Goal: Task Accomplishment & Management: Complete application form

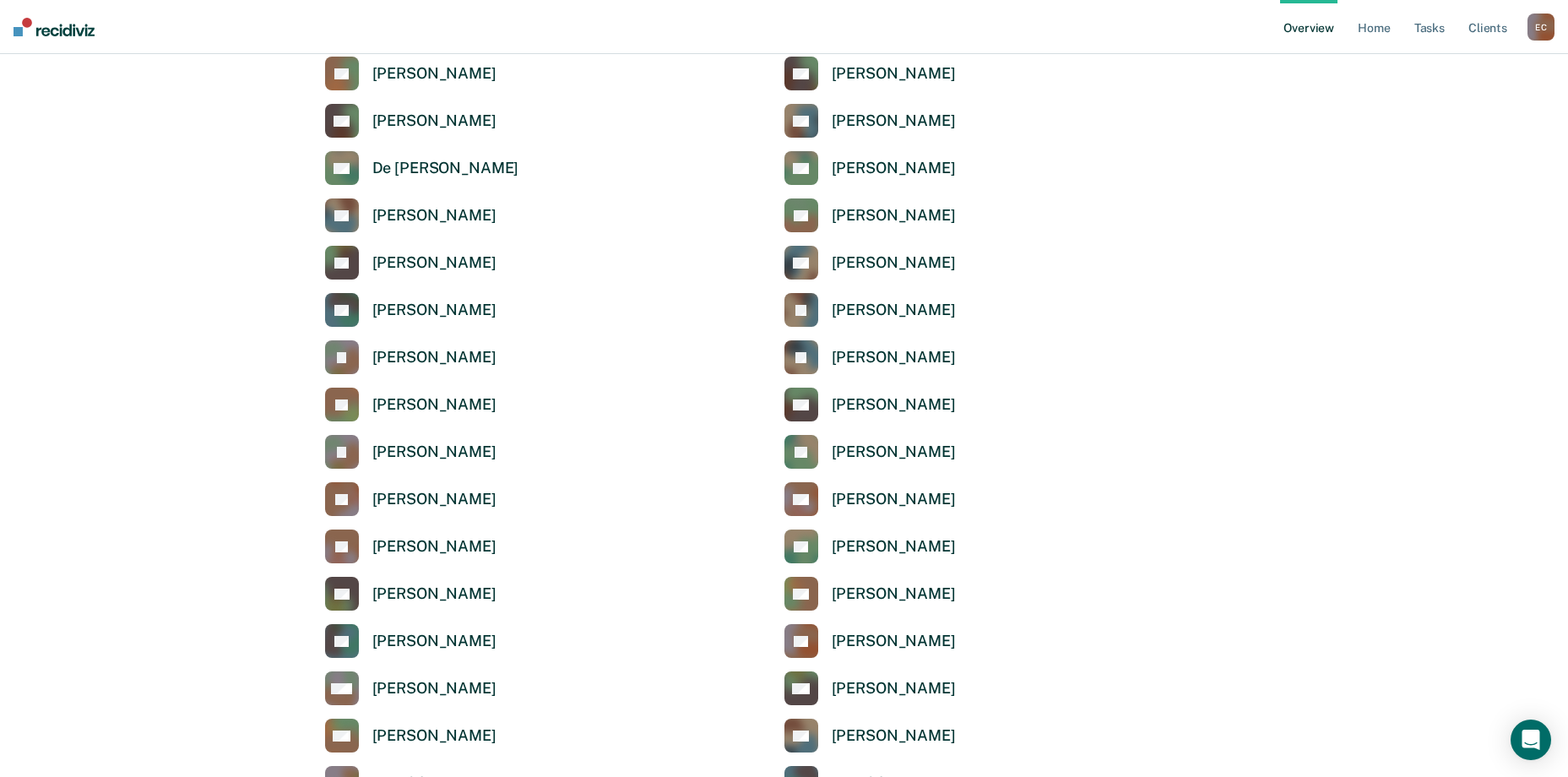
scroll to position [3214, 0]
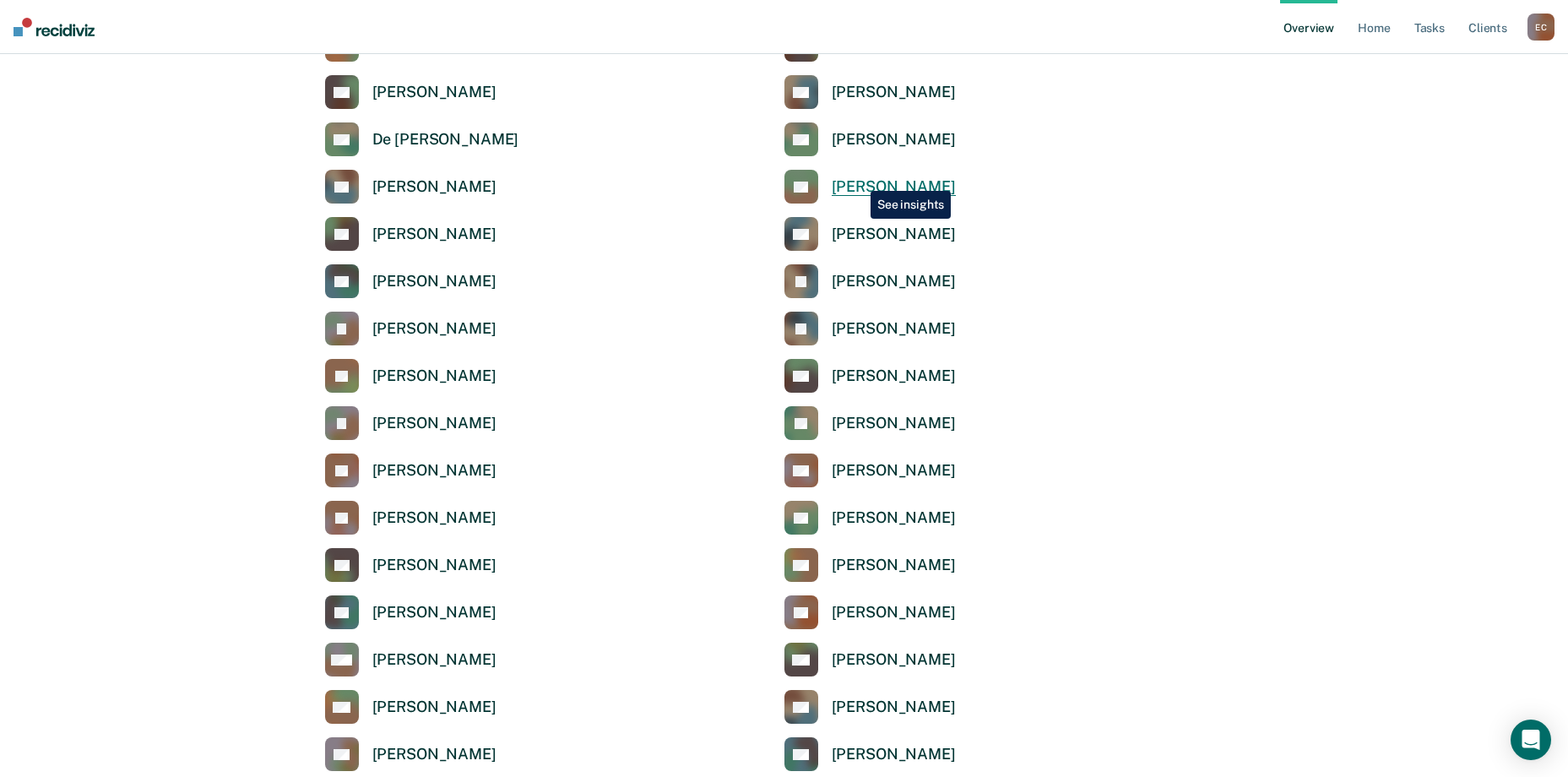
click at [858, 178] on div "[PERSON_NAME]" at bounding box center [894, 187] width 124 height 19
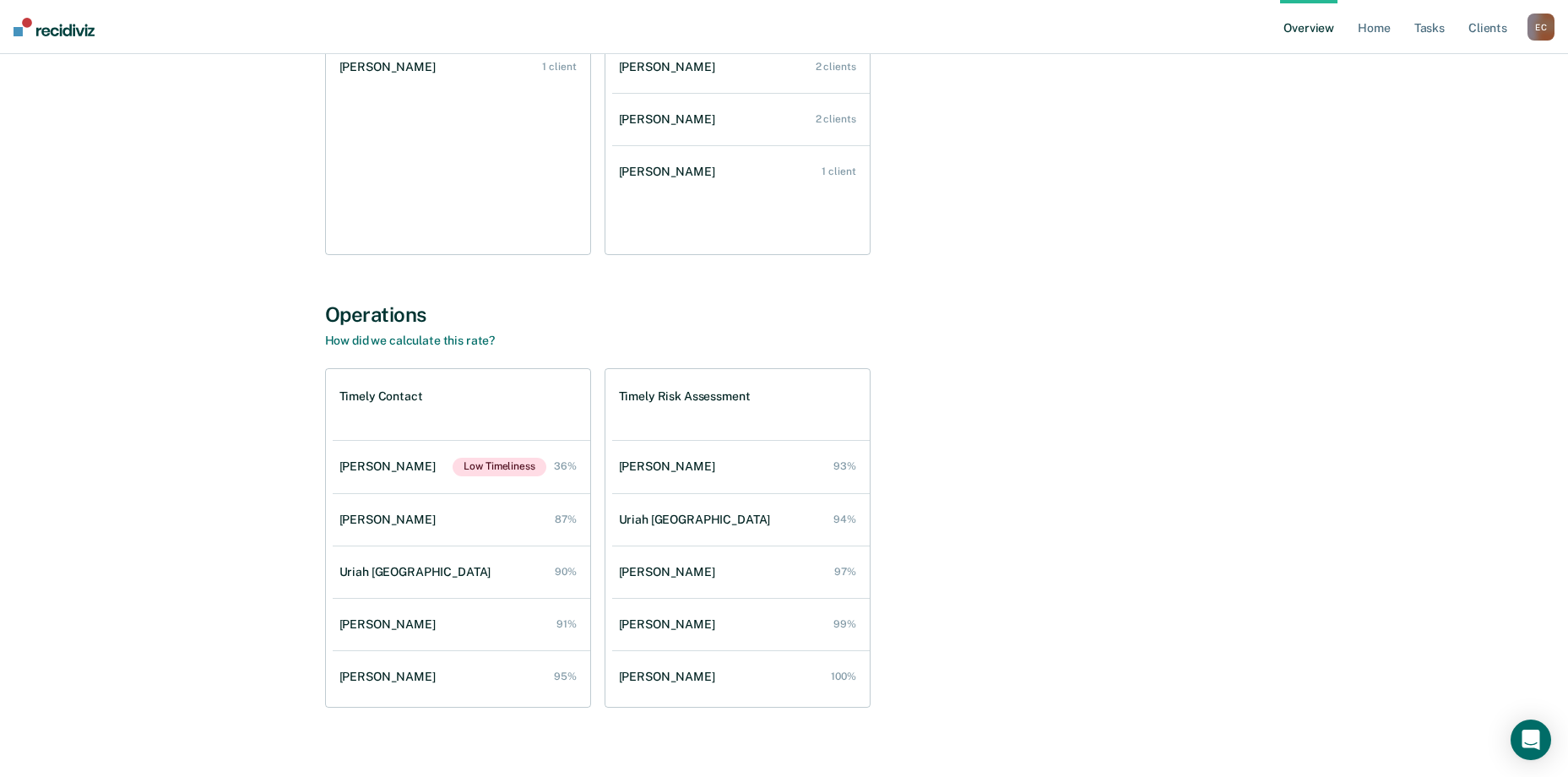
scroll to position [380, 0]
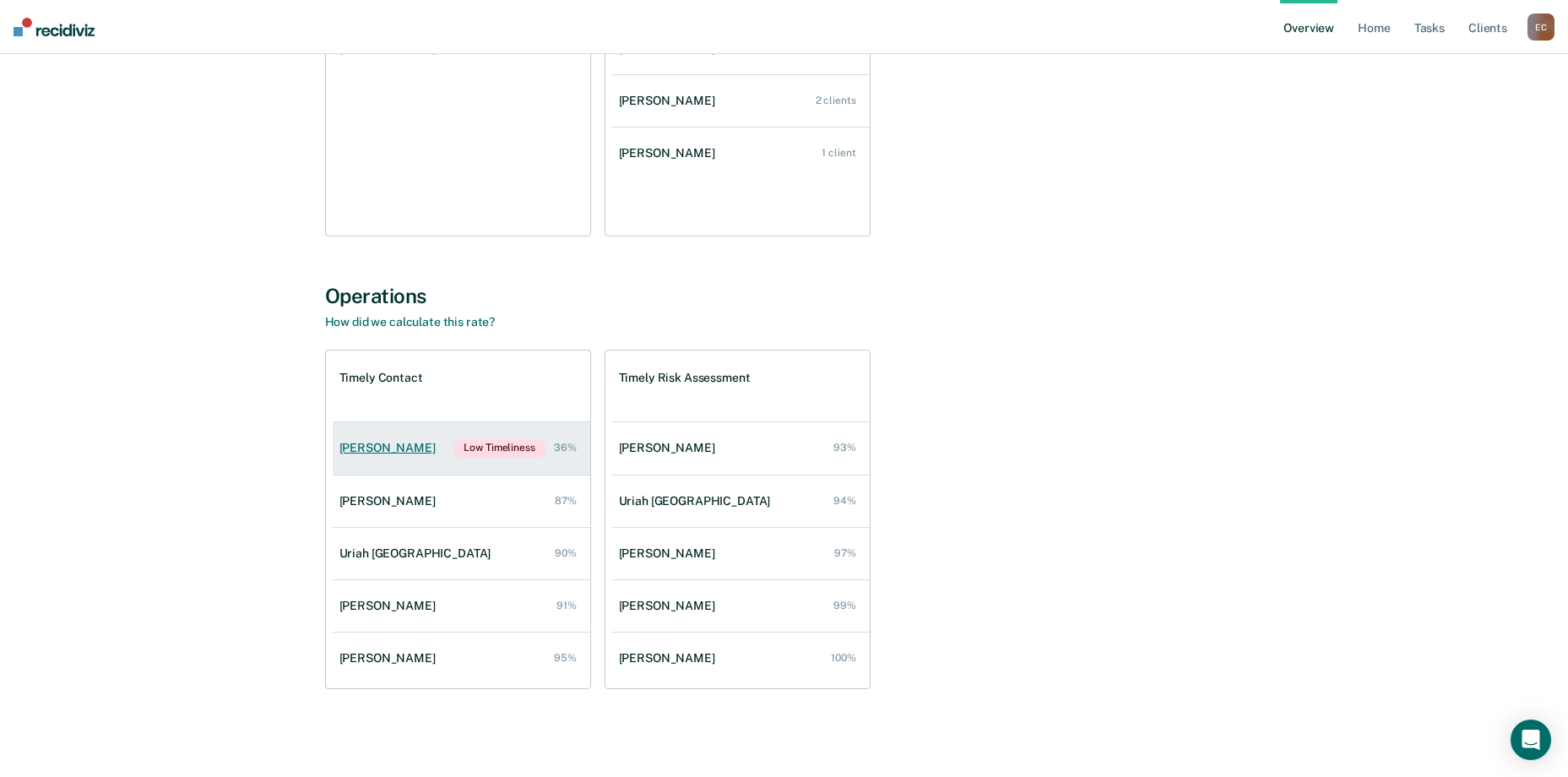
click at [402, 455] on div "[PERSON_NAME]" at bounding box center [390, 448] width 103 height 15
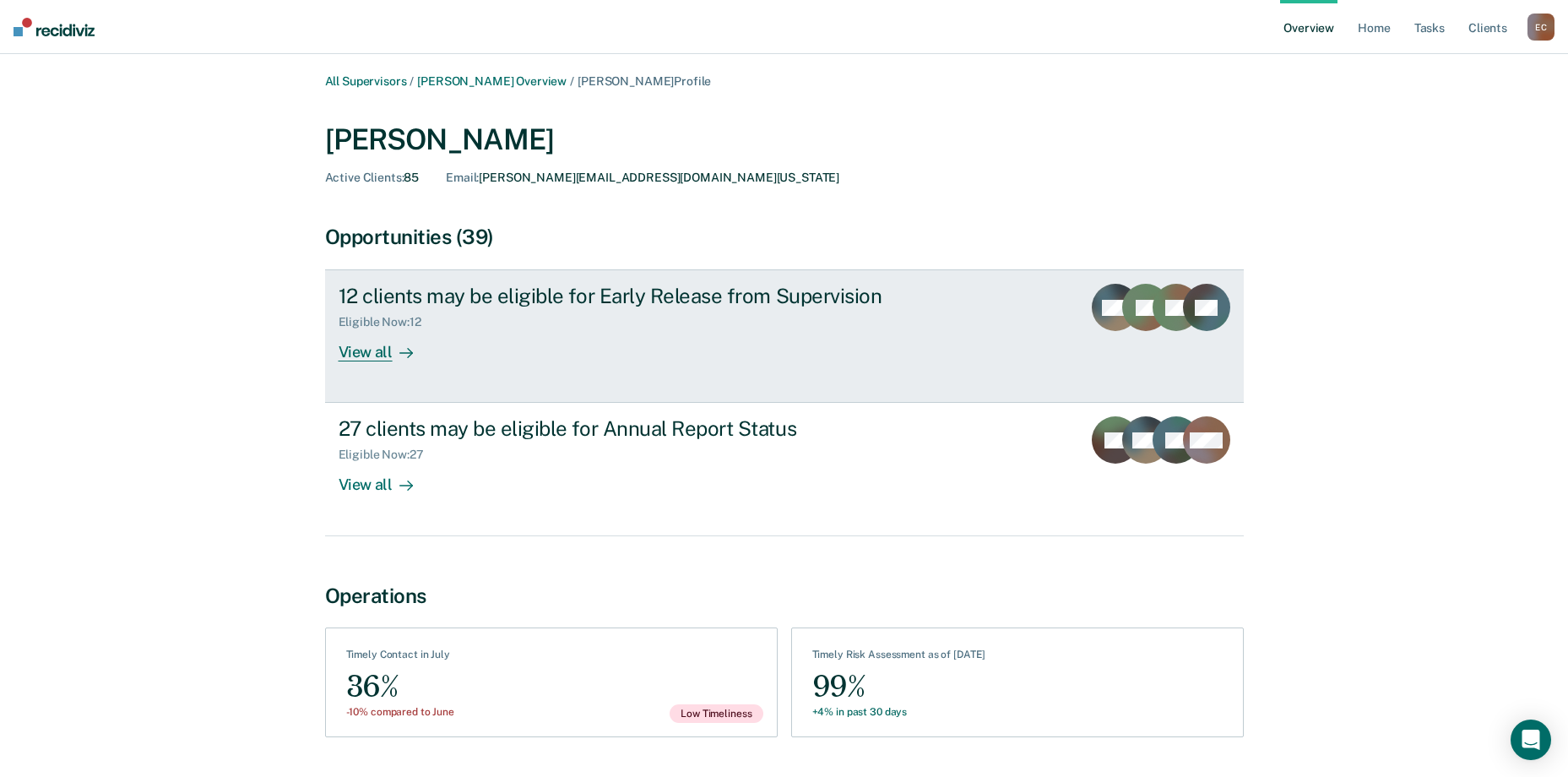
click at [365, 354] on div "View all" at bounding box center [385, 346] width 94 height 33
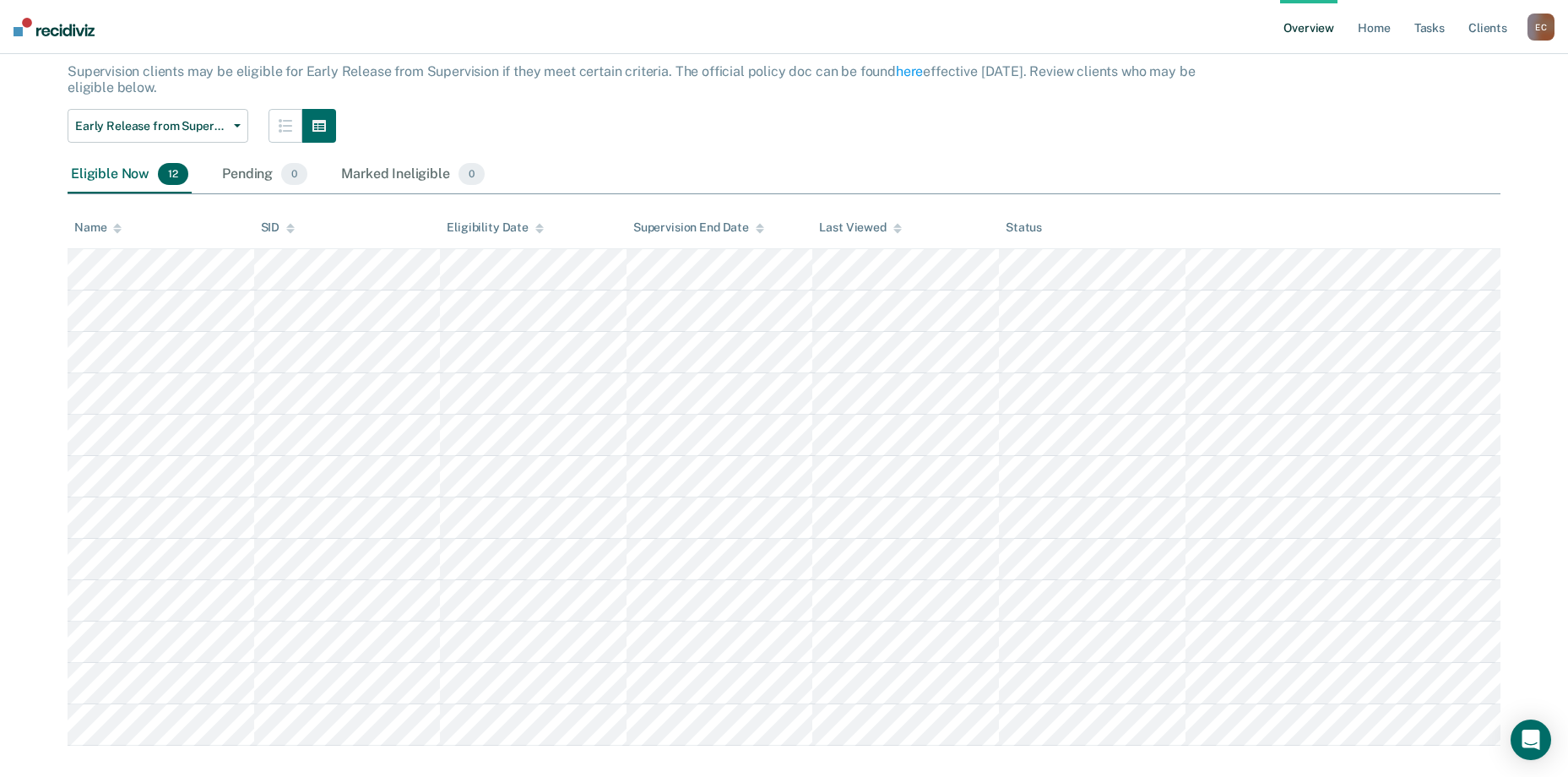
scroll to position [124, 0]
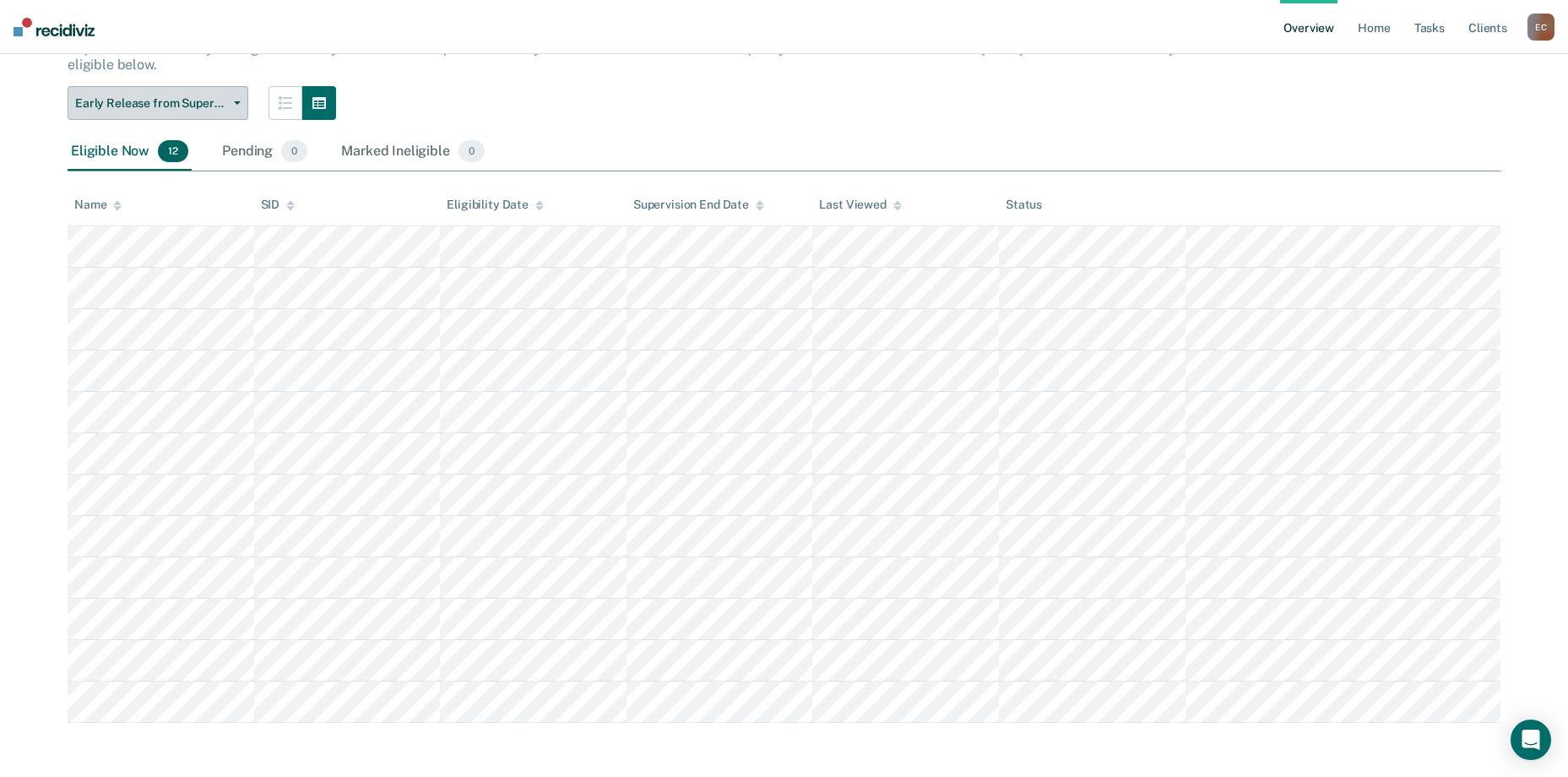
click at [238, 90] on button "Early Release from Supervision" at bounding box center [157, 103] width 181 height 34
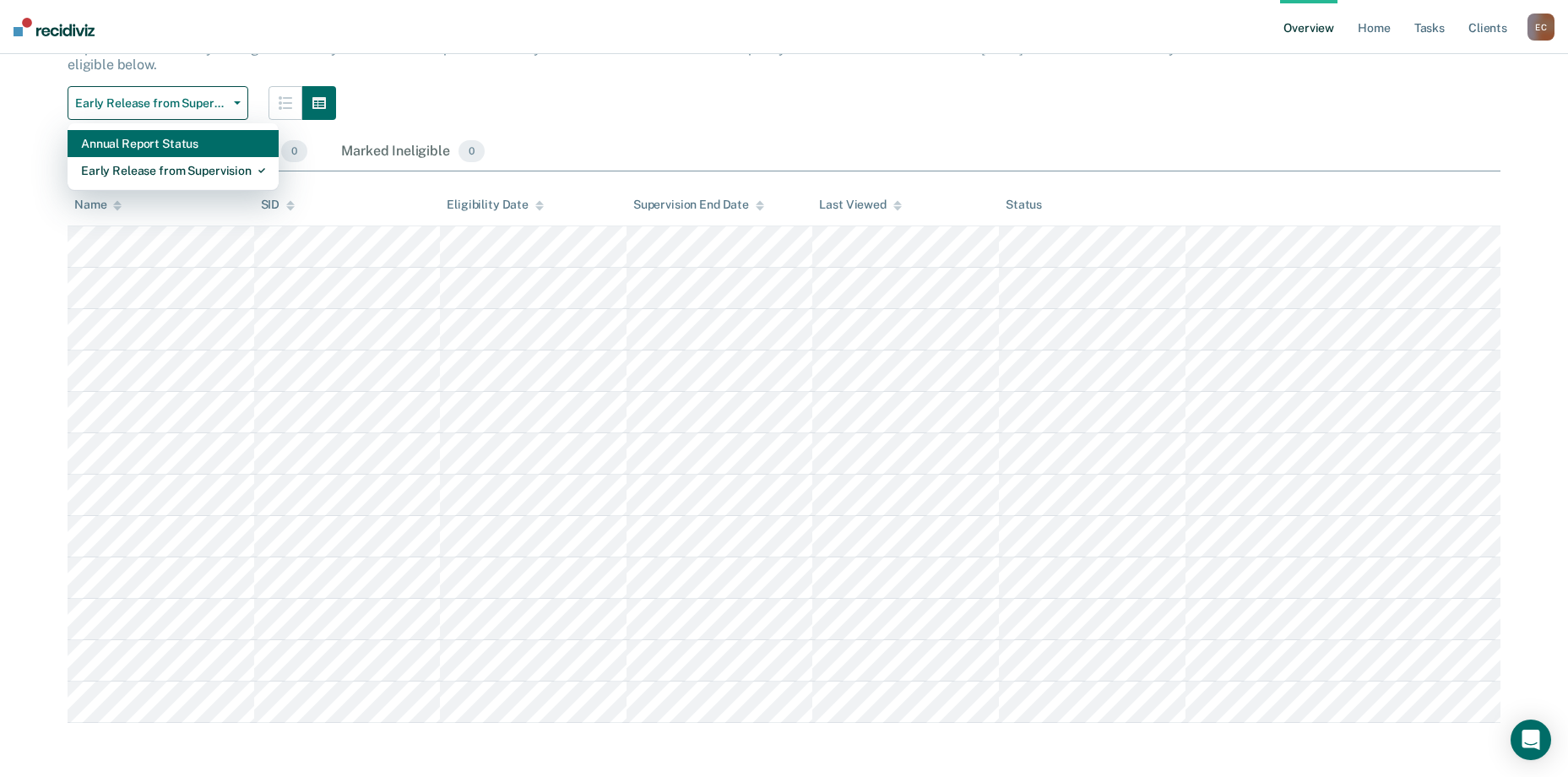
click at [221, 147] on div "Annual Report Status" at bounding box center [173, 143] width 184 height 27
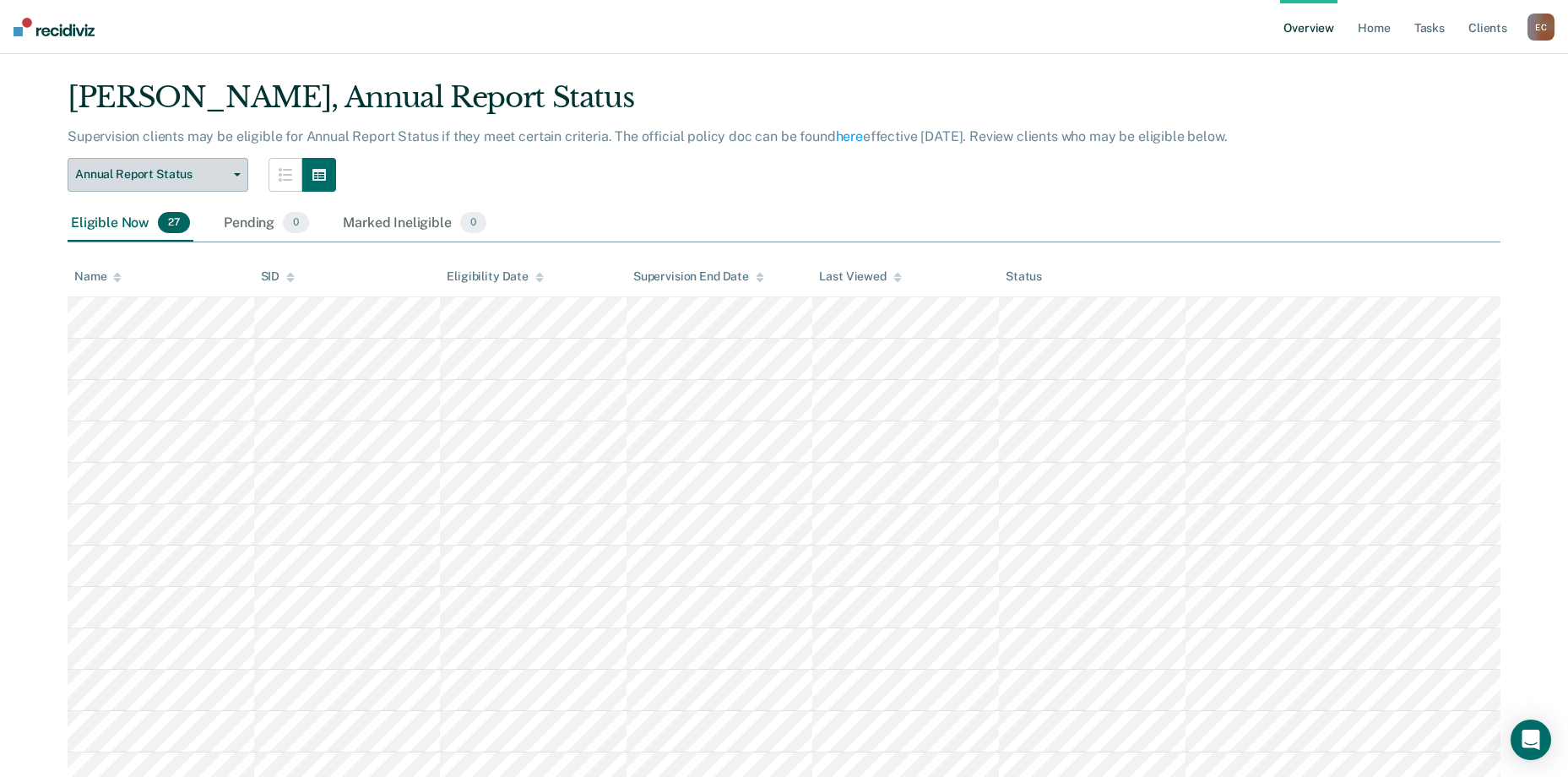
scroll to position [27, 0]
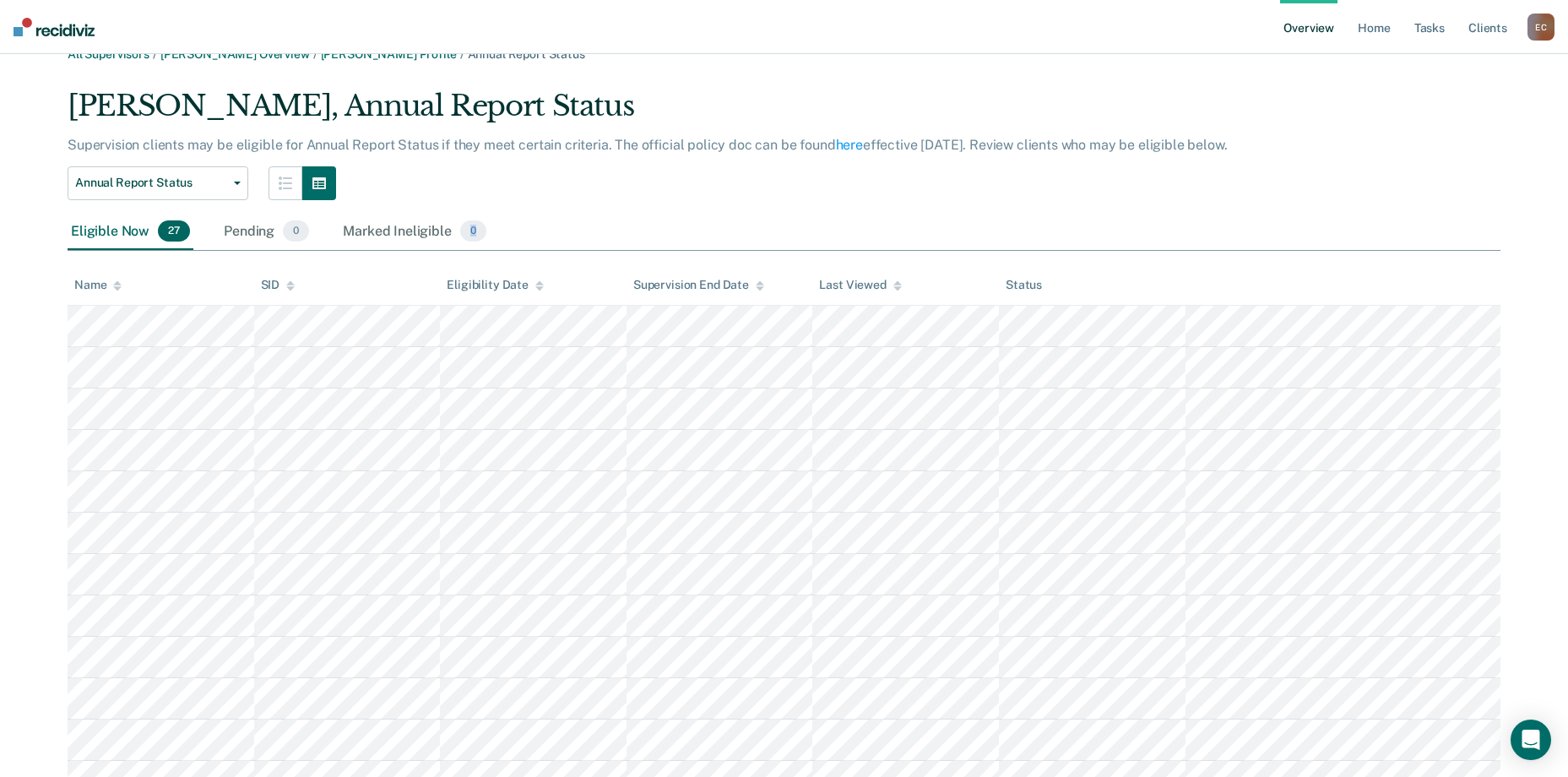
drag, startPoint x: 1557, startPoint y: 172, endPoint x: 1553, endPoint y: 240, distance: 68.1
click at [1553, 240] on main "All Supervisors / [PERSON_NAME] Overview / [PERSON_NAME] Profile / Annual Repor…" at bounding box center [784, 752] width 1568 height 1450
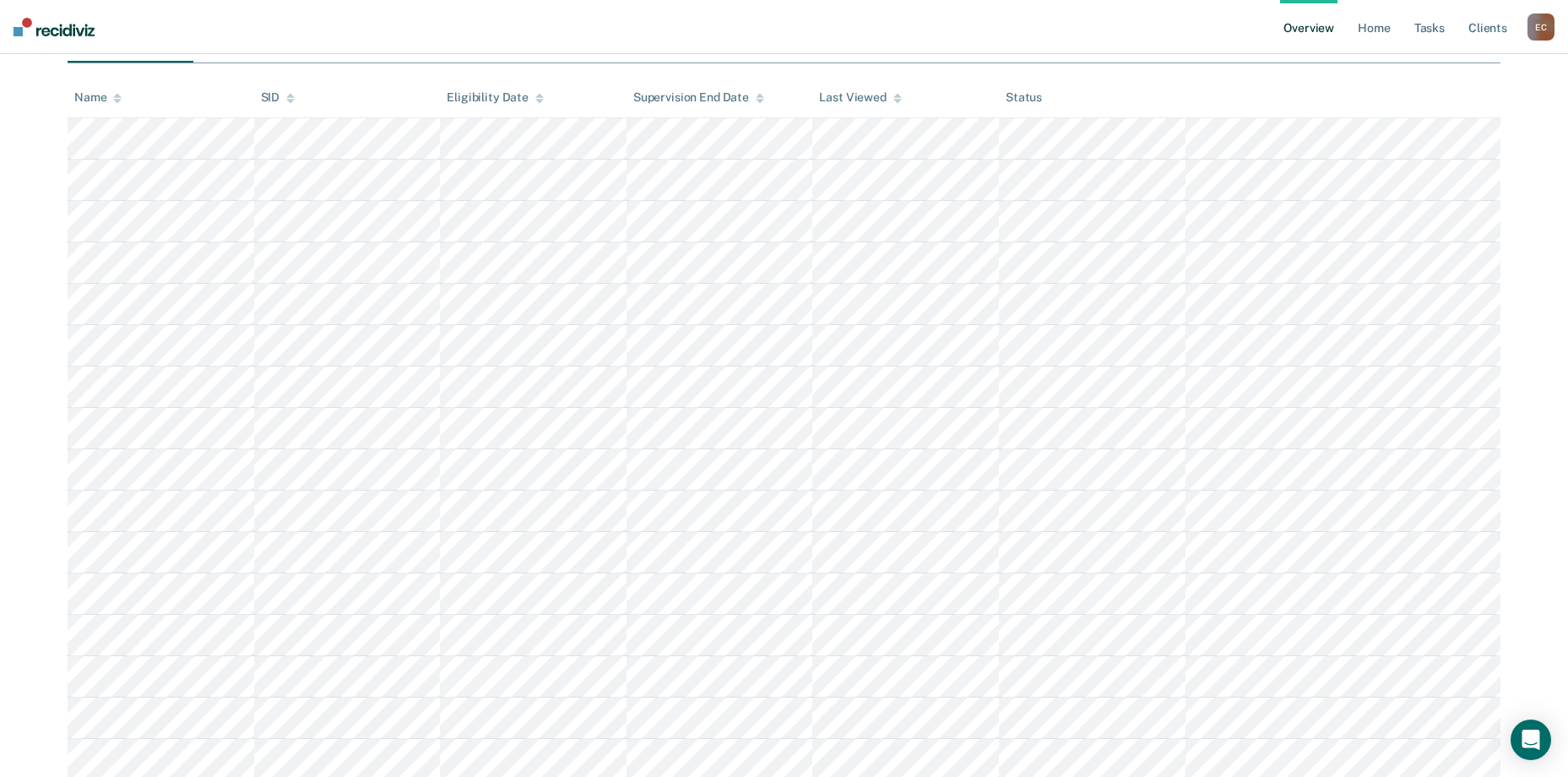
scroll to position [0, 0]
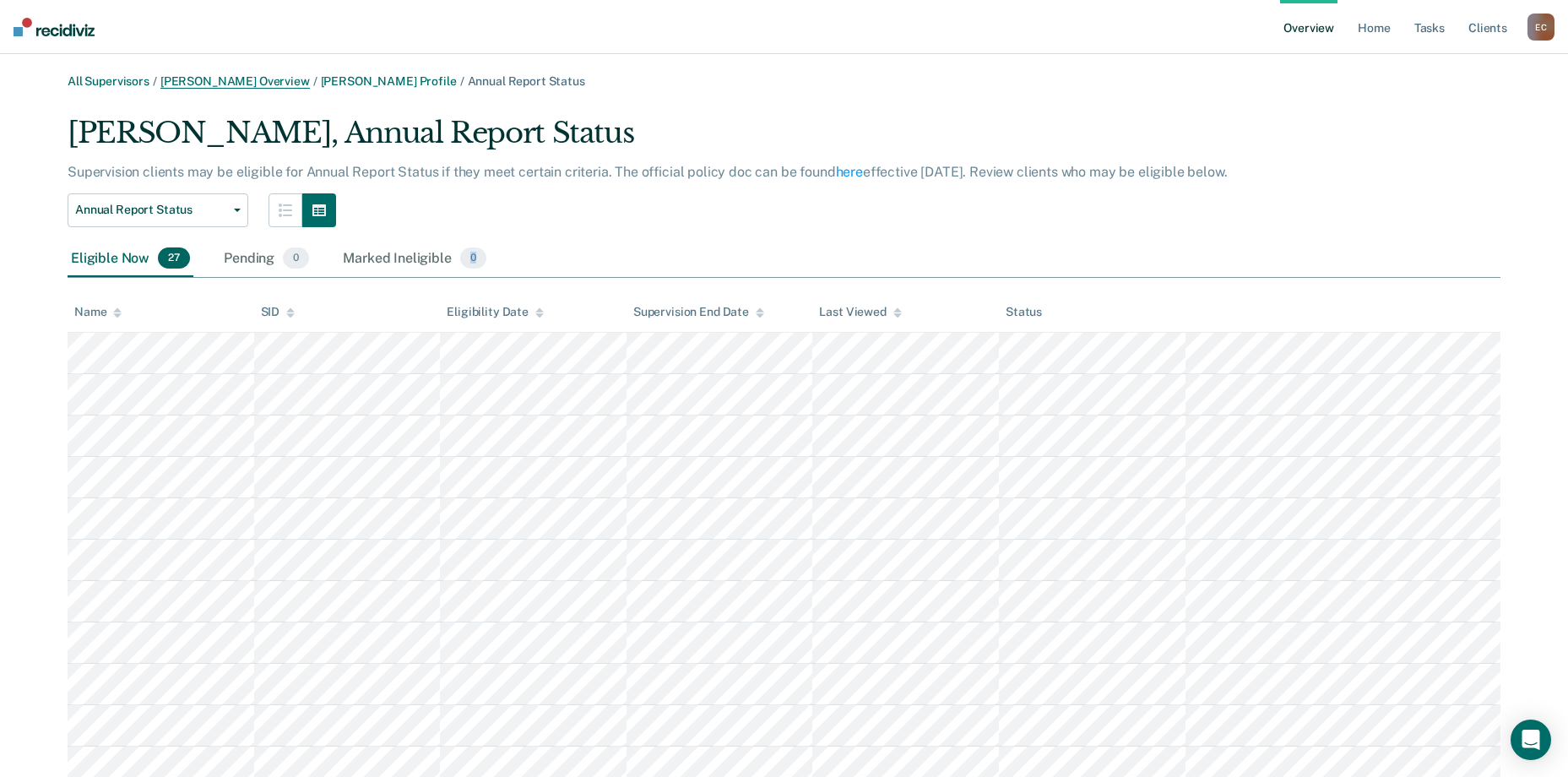
click at [217, 80] on link "[PERSON_NAME] Overview" at bounding box center [235, 81] width 149 height 15
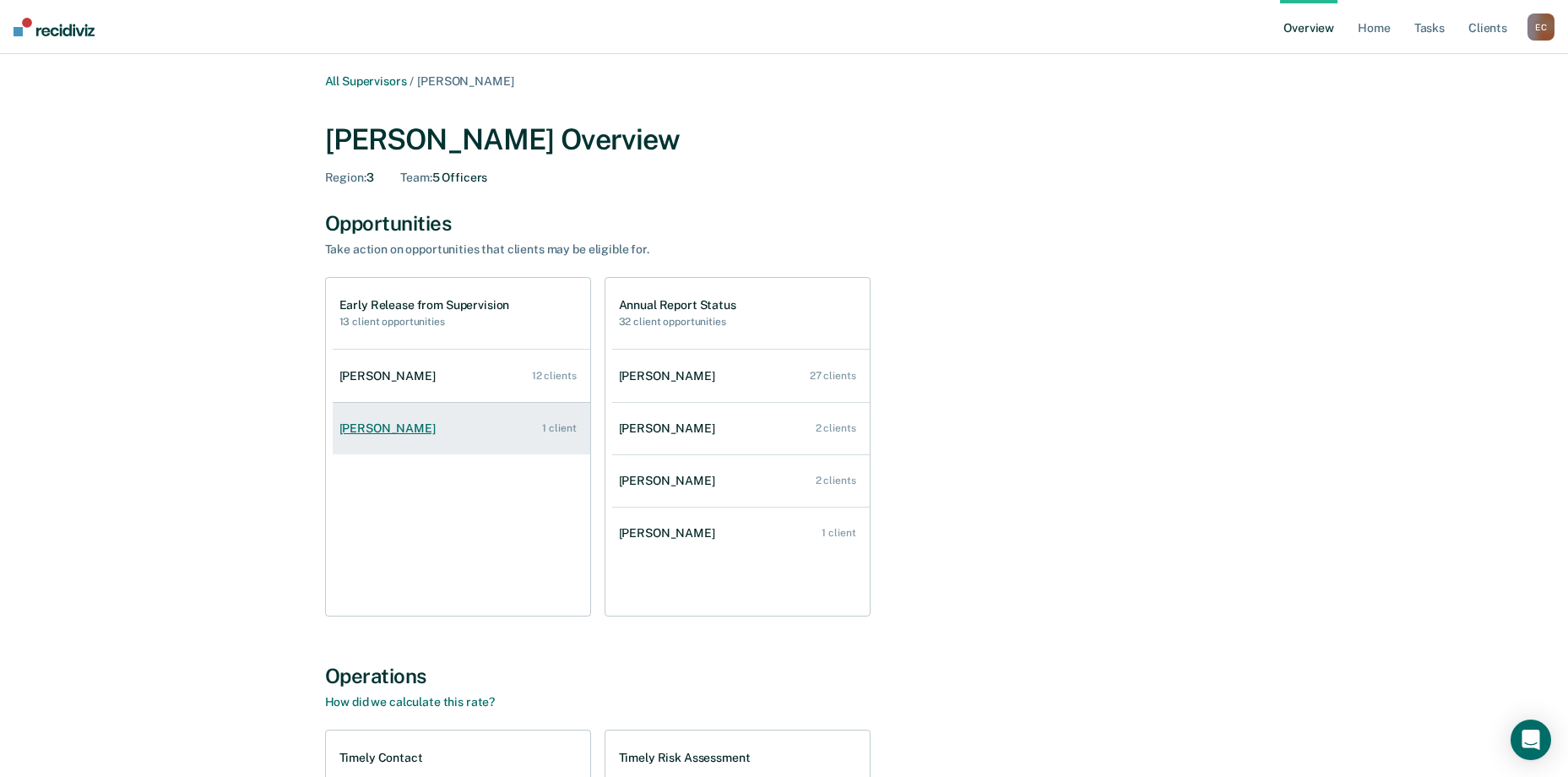
click at [401, 418] on link "[PERSON_NAME] 1 client" at bounding box center [461, 429] width 257 height 48
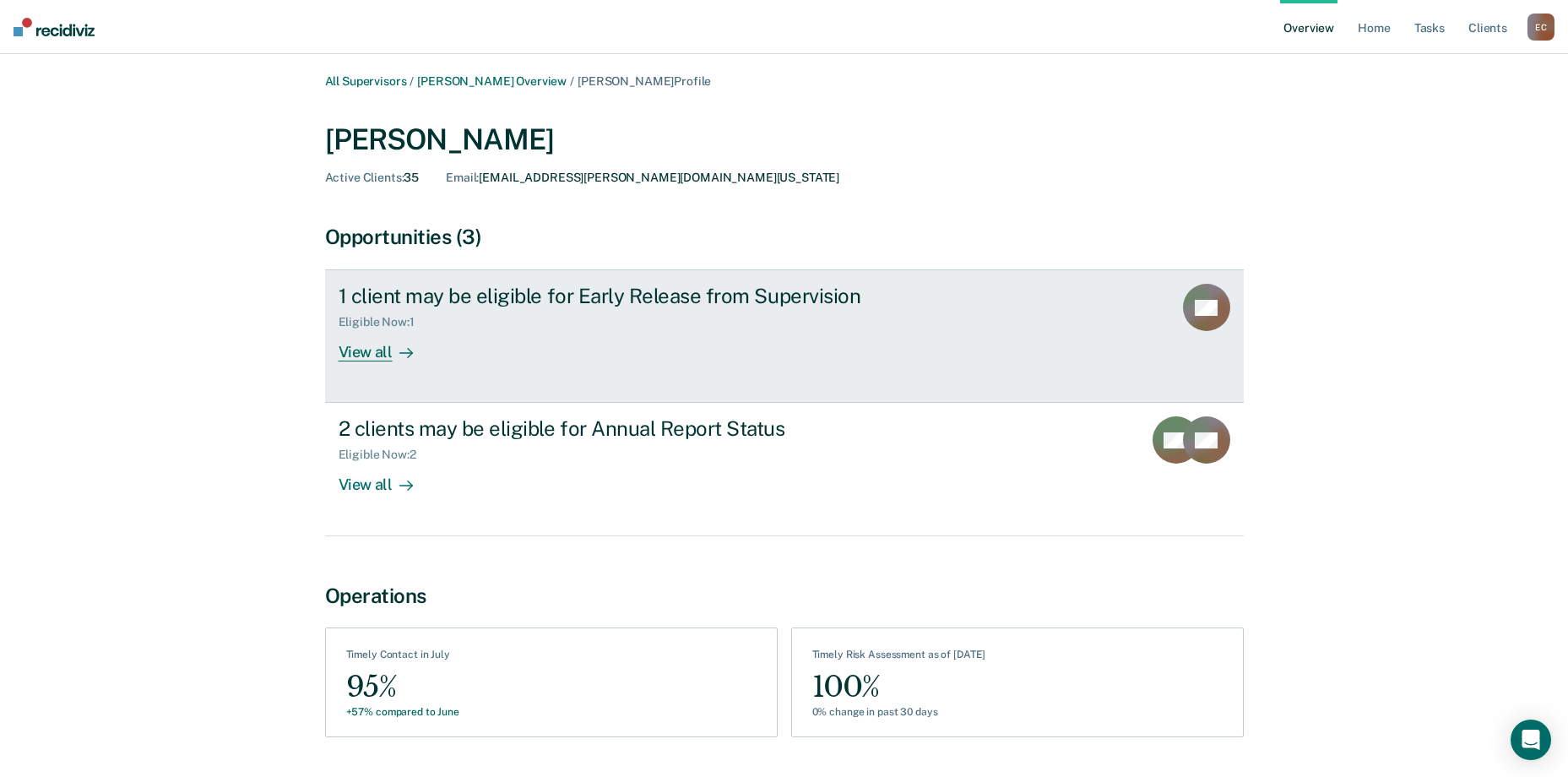
click at [365, 349] on div "View all" at bounding box center [385, 346] width 94 height 33
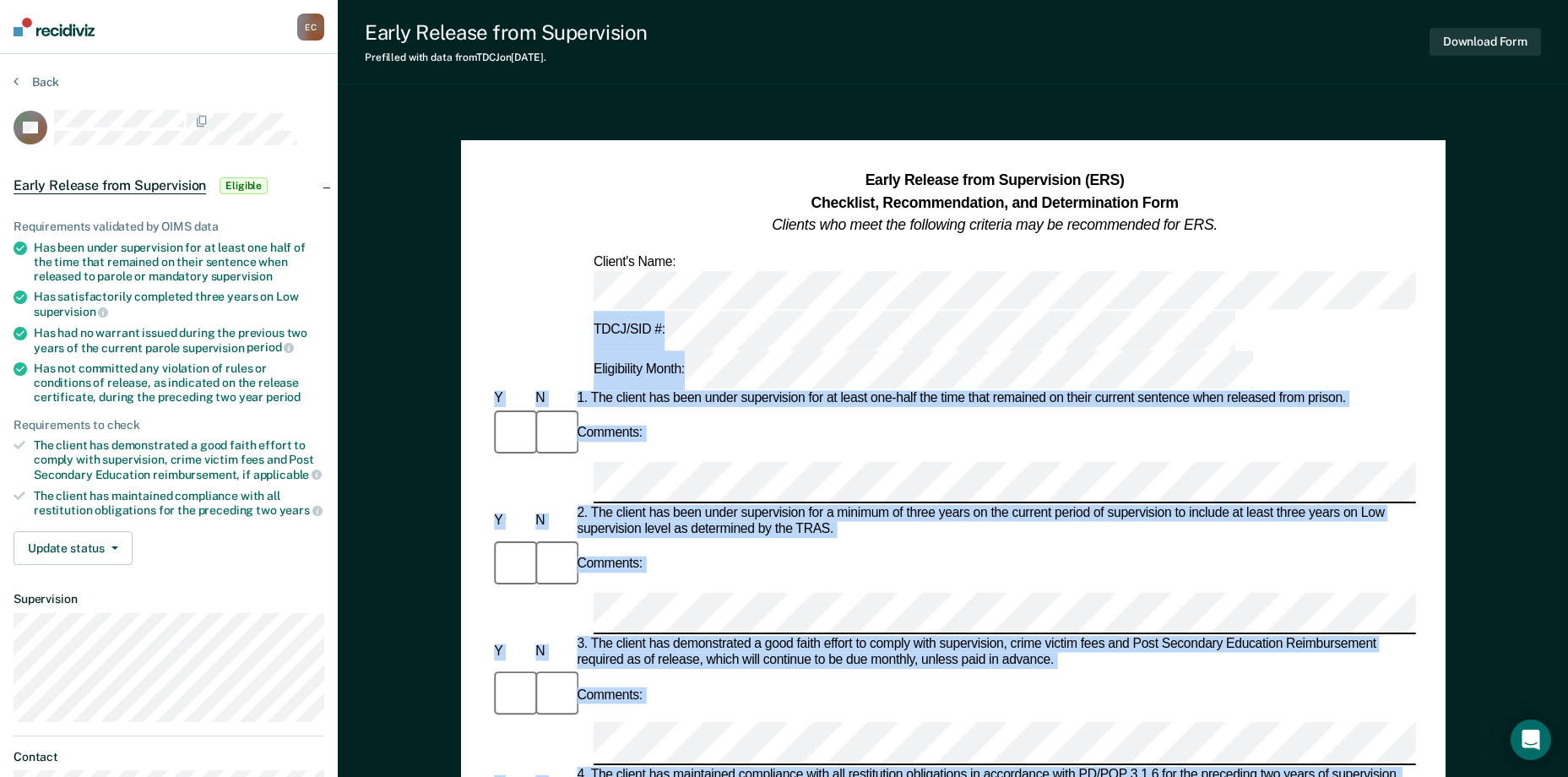
drag, startPoint x: 1567, startPoint y: 192, endPoint x: 1561, endPoint y: 373, distance: 181.1
drag, startPoint x: 1561, startPoint y: 373, endPoint x: 1470, endPoint y: 223, distance: 175.4
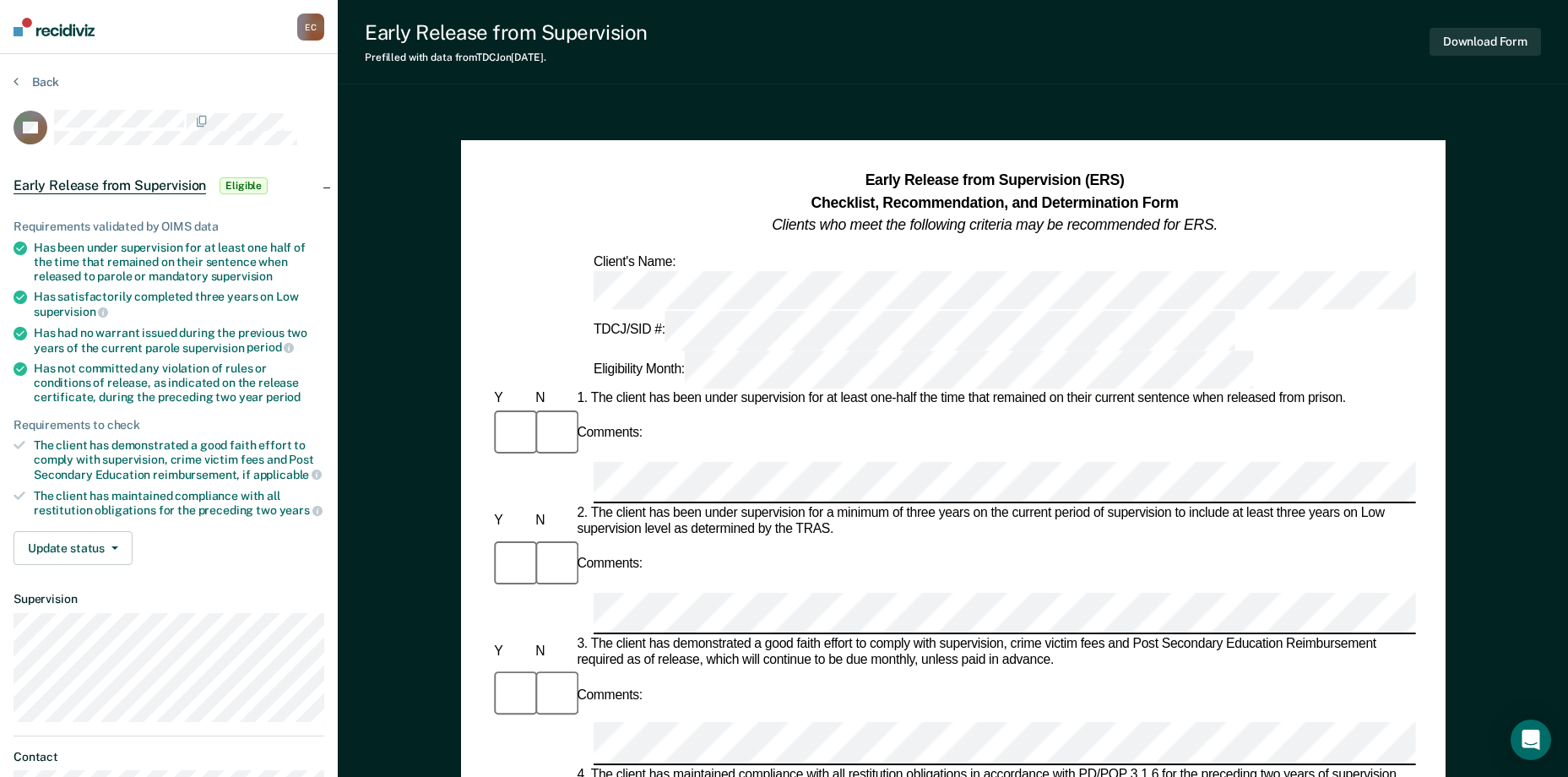
click at [1383, 195] on div "Early Release from Supervision (ERS) Checklist, Recommendation, and Determinati…" at bounding box center [953, 203] width 924 height 67
click at [91, 545] on button "Update status" at bounding box center [73, 548] width 119 height 34
click at [250, 553] on div "Update status [PERSON_NAME] Mark Ineligible" at bounding box center [169, 548] width 311 height 34
click at [1480, 44] on button "Download Form" at bounding box center [1485, 41] width 111 height 28
